Goal: Task Accomplishment & Management: Manage account settings

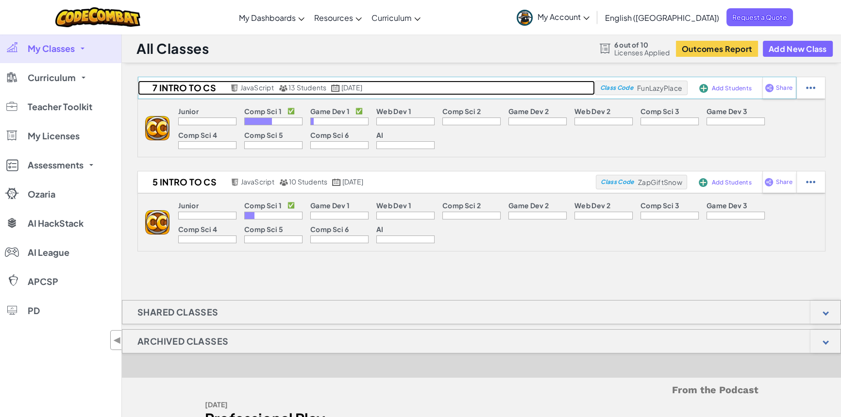
click at [362, 89] on span "[DATE]" at bounding box center [351, 87] width 21 height 9
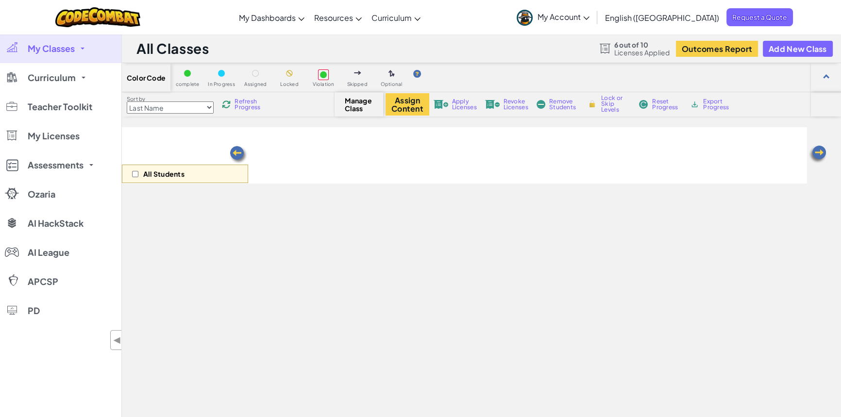
select select "5789587aad86a6efb573701e"
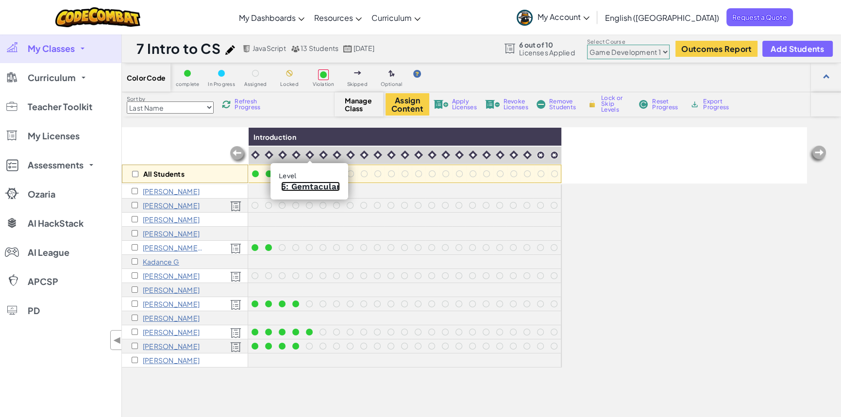
click at [313, 185] on link "5: Gemtacular" at bounding box center [310, 187] width 59 height 10
